Goal: Task Accomplishment & Management: Use online tool/utility

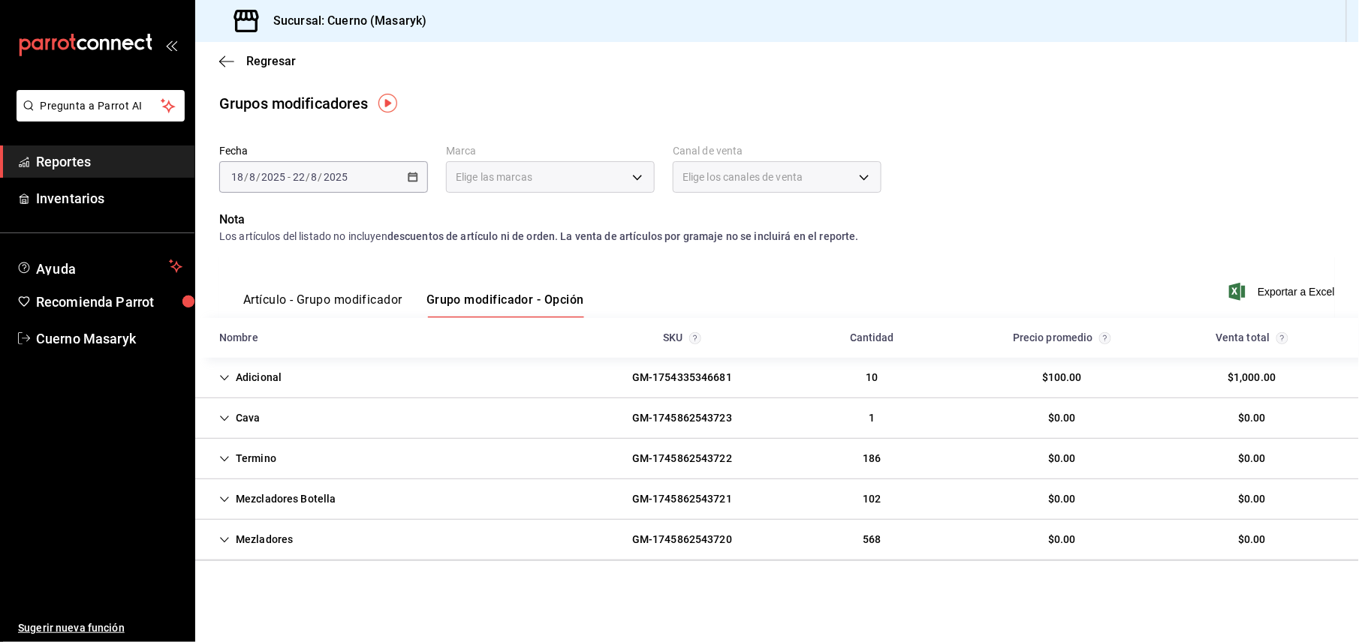
drag, startPoint x: 85, startPoint y: 157, endPoint x: 94, endPoint y: 159, distance: 9.3
click at [85, 157] on span "Reportes" at bounding box center [109, 162] width 146 height 20
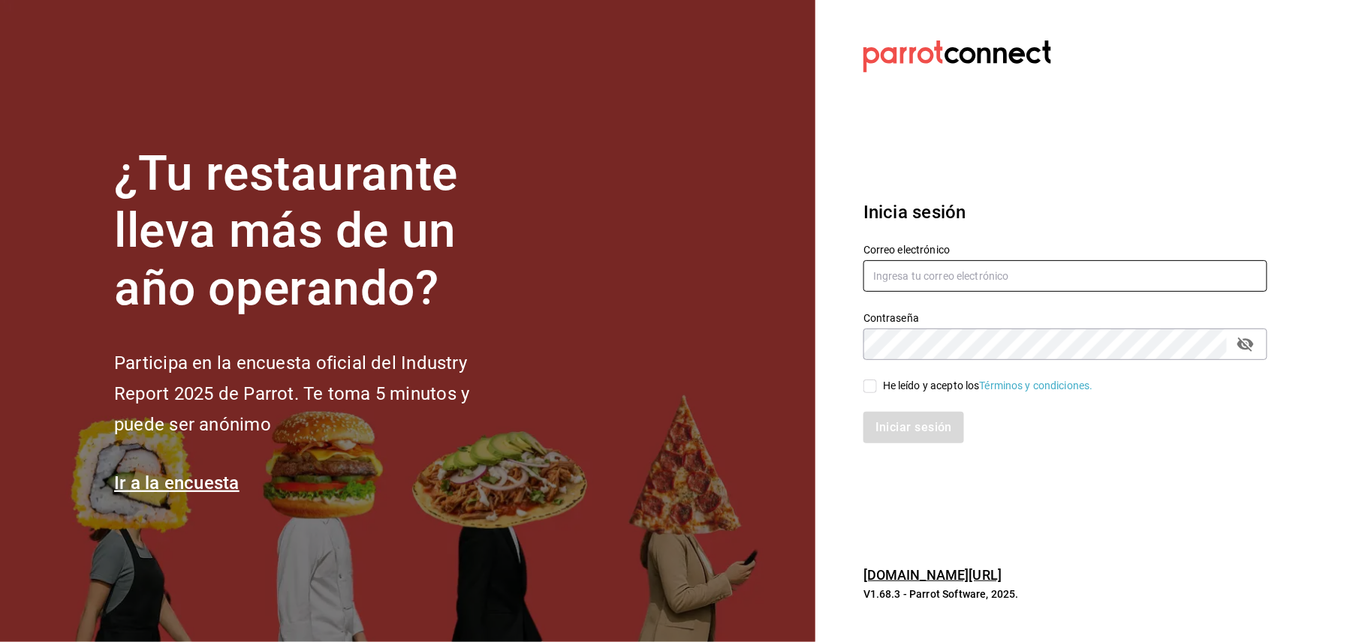
type input "[EMAIL_ADDRESS][DOMAIN_NAME]"
click at [871, 388] on input "He leído y acepto los Términos y condiciones." at bounding box center [870, 387] width 14 height 14
checkbox input "true"
click at [892, 418] on button "Iniciar sesión" at bounding box center [914, 428] width 102 height 32
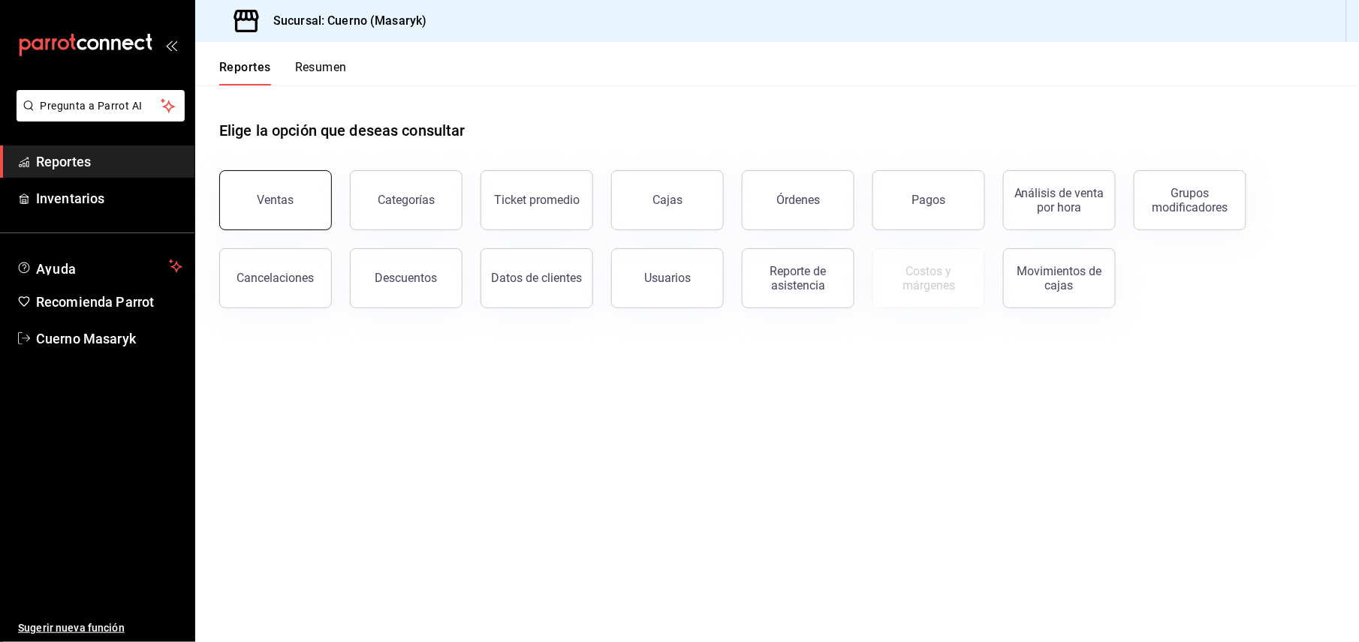
click at [264, 206] on div "Ventas" at bounding box center [275, 200] width 37 height 14
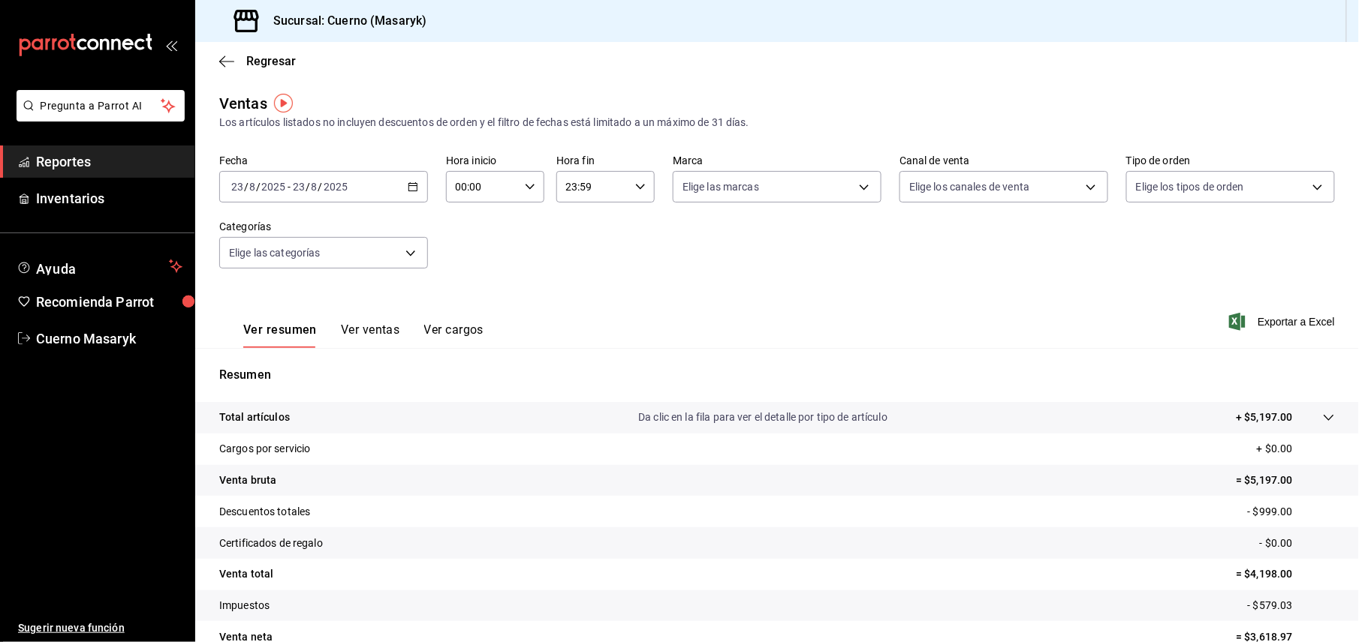
click at [406, 192] on div "2025-08-23 23 / 8 / 2025 - 2025-08-23 23 / 8 / 2025" at bounding box center [323, 187] width 209 height 32
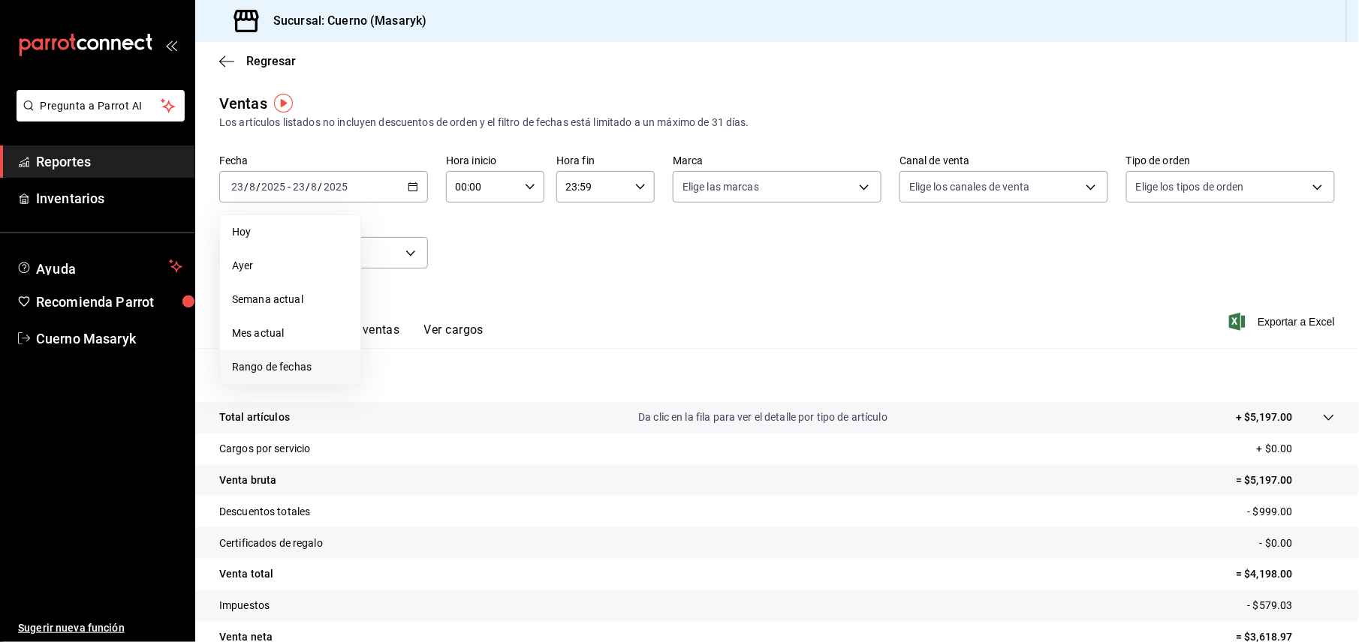
click at [316, 365] on span "Rango de fechas" at bounding box center [290, 368] width 116 height 16
drag, startPoint x: 471, startPoint y: 391, endPoint x: 485, endPoint y: 387, distance: 14.0
click at [471, 390] on button "21" at bounding box center [472, 385] width 26 height 27
click at [488, 386] on button "22" at bounding box center [499, 385] width 26 height 27
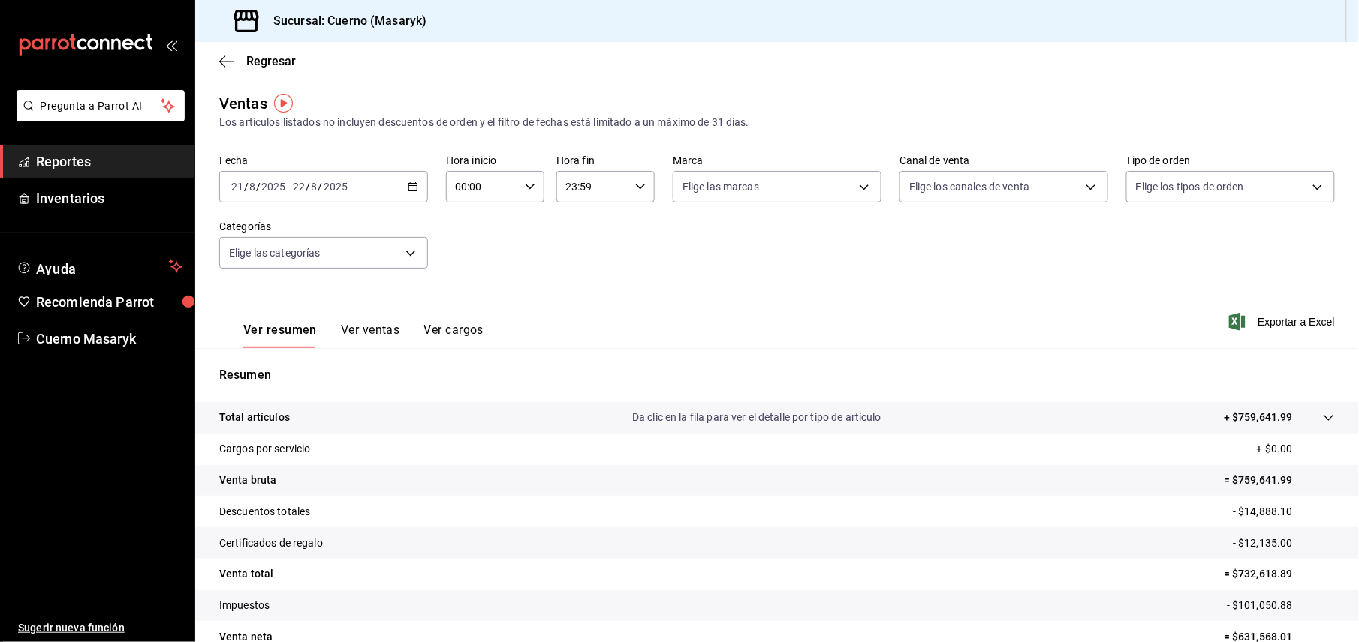
click at [416, 186] on div "2025-08-21 21 / 8 / 2025 - 2025-08-22 22 / 8 / 2025" at bounding box center [323, 187] width 209 height 32
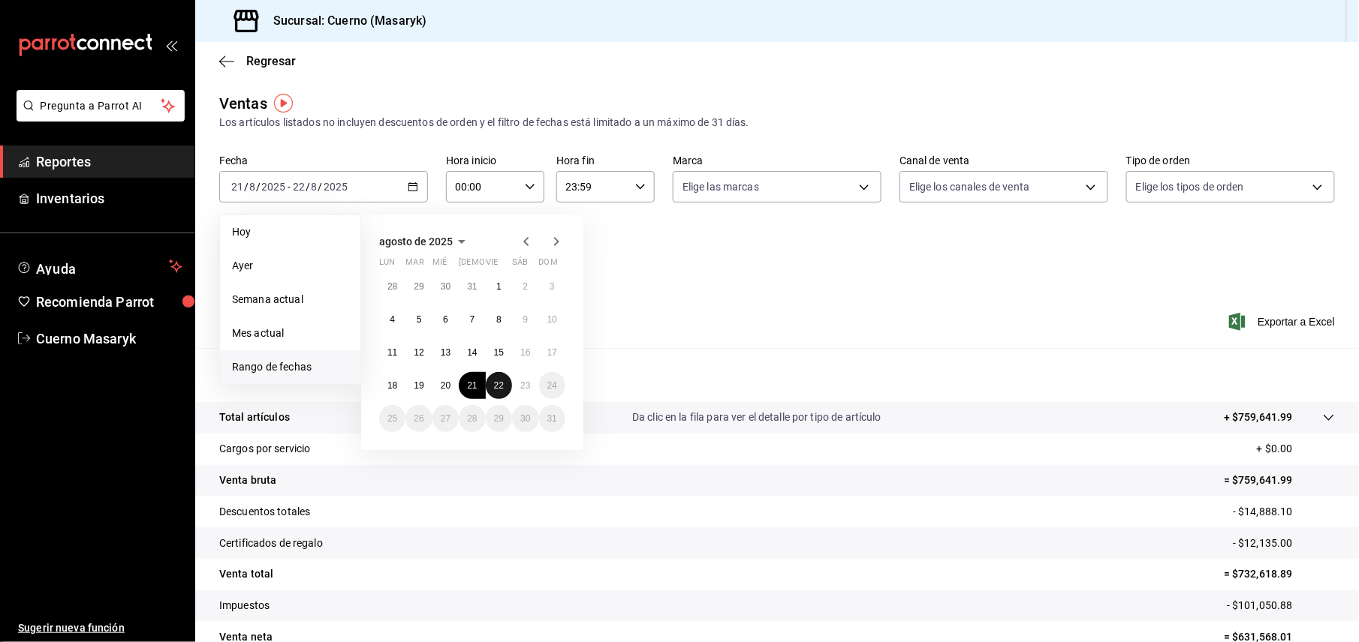
click at [495, 389] on abbr "22" at bounding box center [499, 386] width 10 height 11
click at [520, 389] on abbr "23" at bounding box center [525, 386] width 10 height 11
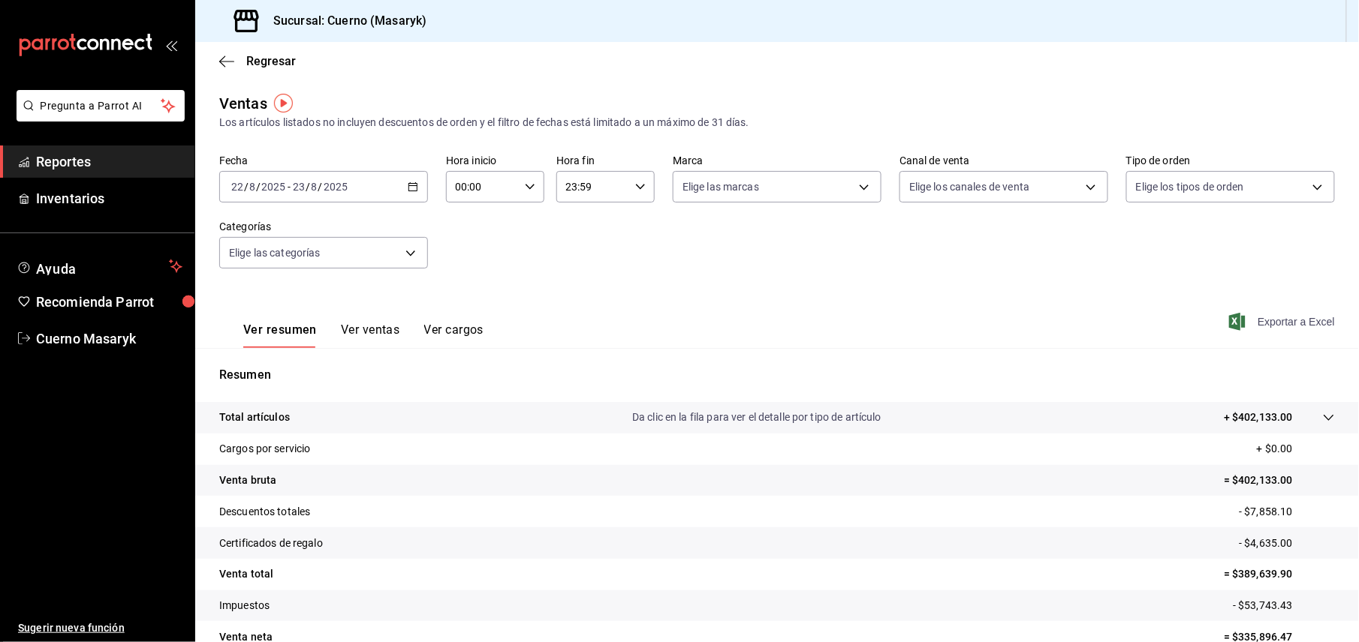
click at [1291, 328] on span "Exportar a Excel" at bounding box center [1283, 322] width 103 height 18
